Goal: Task Accomplishment & Management: Manage account settings

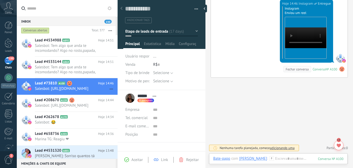
scroll to position [4829, 0]
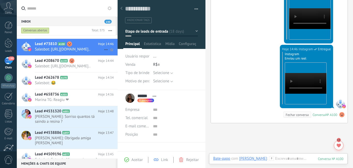
scroll to position [78, 0]
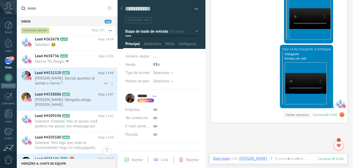
click at [82, 86] on span "[PERSON_NAME]: Sorriso quantos tá saindo a resina ?" at bounding box center [69, 81] width 69 height 10
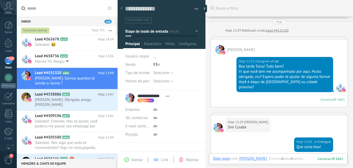
scroll to position [170, 0]
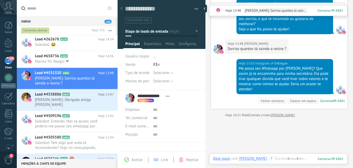
click at [269, 158] on icon at bounding box center [271, 158] width 5 height 5
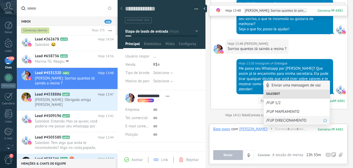
click at [272, 120] on span "/FUP DIRECIONAMENTO" at bounding box center [294, 120] width 57 height 5
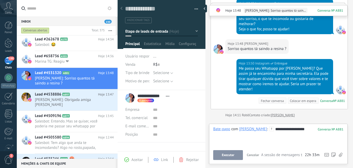
click at [234, 156] on span "Executar" at bounding box center [228, 155] width 12 height 4
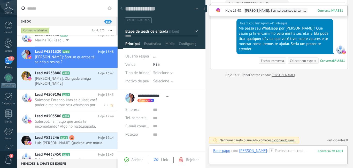
scroll to position [108, 0]
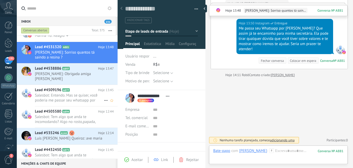
click at [79, 103] on span "Salesbot: Entendo. Mas se quiser, você poderia me passar seu whatsapp por genti…" at bounding box center [69, 98] width 69 height 10
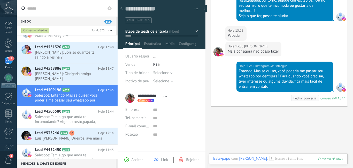
scroll to position [160, 0]
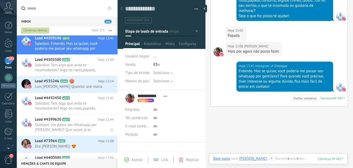
click at [74, 132] on span "Salesbot: me passa seu Whatsapp por [PERSON_NAME]? Que assim já te encaminho pa…" at bounding box center [69, 127] width 69 height 10
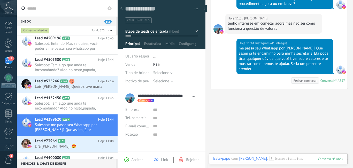
scroll to position [334, 0]
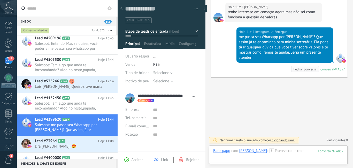
click at [274, 151] on icon at bounding box center [271, 150] width 5 height 5
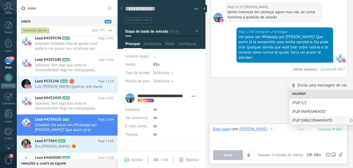
click at [299, 122] on span "/FUP DIRECIONAMENTO" at bounding box center [320, 120] width 57 height 5
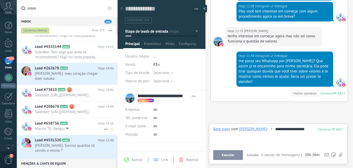
scroll to position [0, 0]
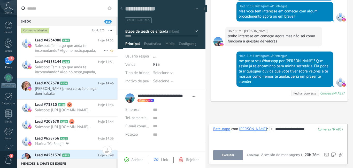
click at [92, 43] on span "Salesbot: Tem algo que anda te incomodando? Algo no rosto,papada, contorno, big…" at bounding box center [69, 48] width 69 height 10
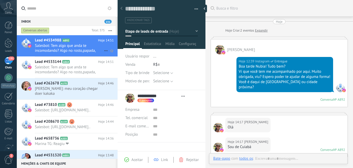
type textarea "**********"
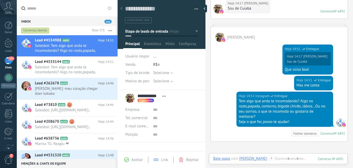
scroll to position [145, 0]
